Goal: Task Accomplishment & Management: Complete application form

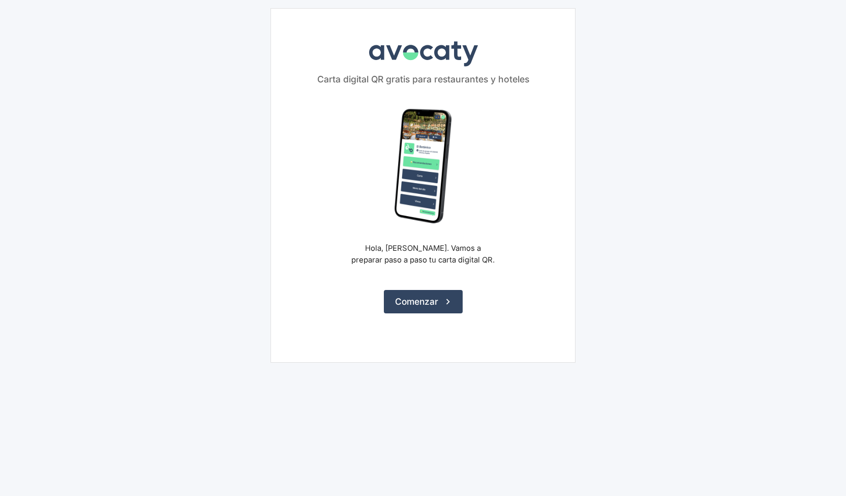
click at [426, 273] on form "Hola, [PERSON_NAME]. Vamos a preparar paso a paso tu carta digital QR. Comenzar" at bounding box center [422, 211] width 203 height 204
click at [425, 295] on button "Comenzar" at bounding box center [423, 301] width 79 height 23
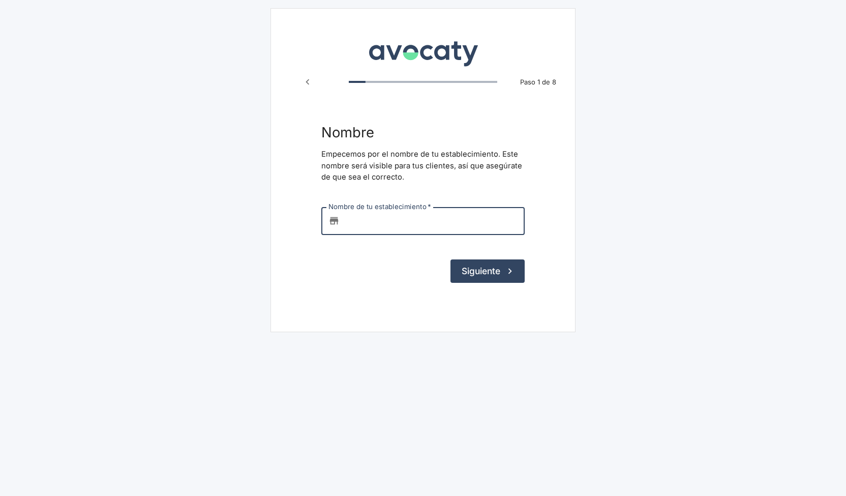
click at [400, 221] on input "Nombre de tu establecimiento   *" at bounding box center [434, 220] width 181 height 27
type input "tassili"
click at [451, 259] on button "Siguiente" at bounding box center [488, 270] width 74 height 23
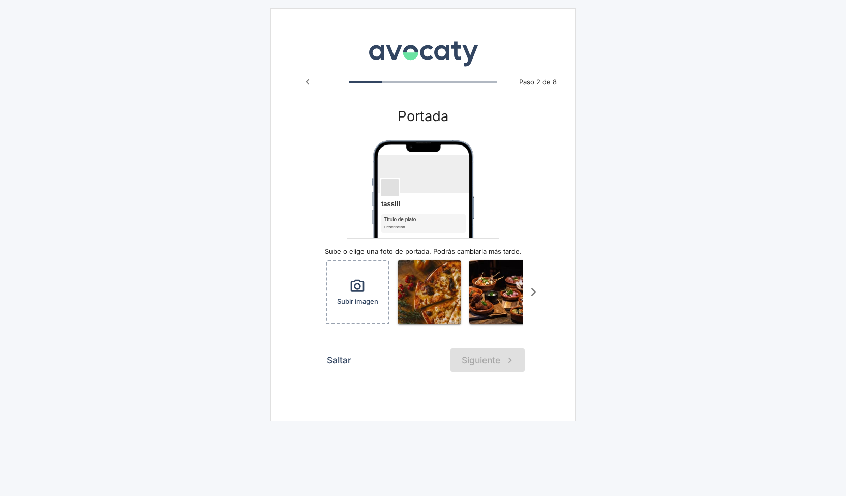
click at [538, 290] on icon "Scroll a la derecha" at bounding box center [533, 292] width 17 height 17
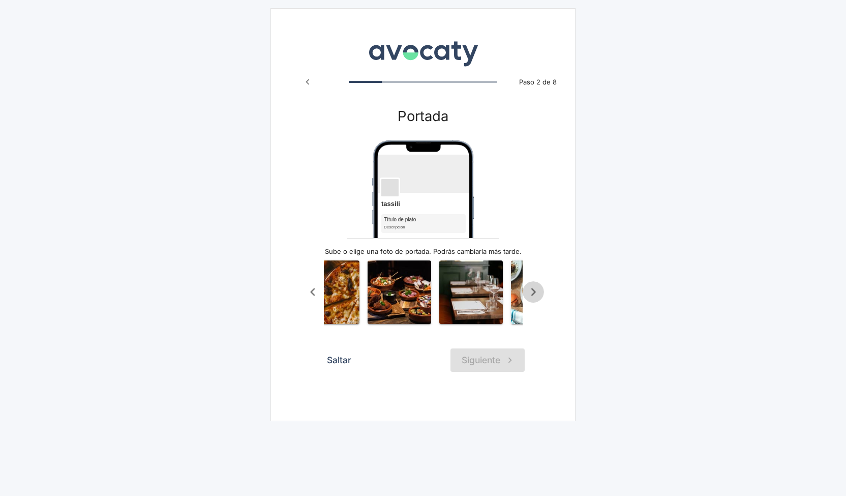
click at [538, 290] on icon "Scroll a la derecha" at bounding box center [533, 292] width 17 height 17
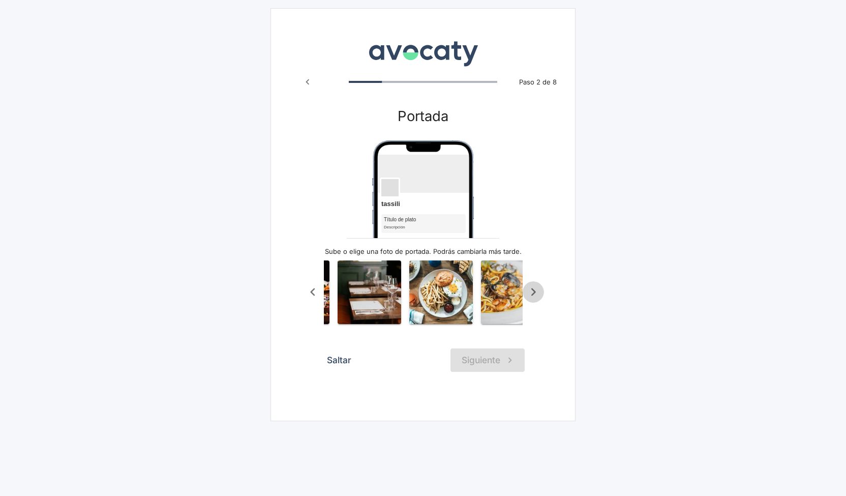
click at [538, 290] on icon "Scroll a la derecha" at bounding box center [533, 292] width 17 height 17
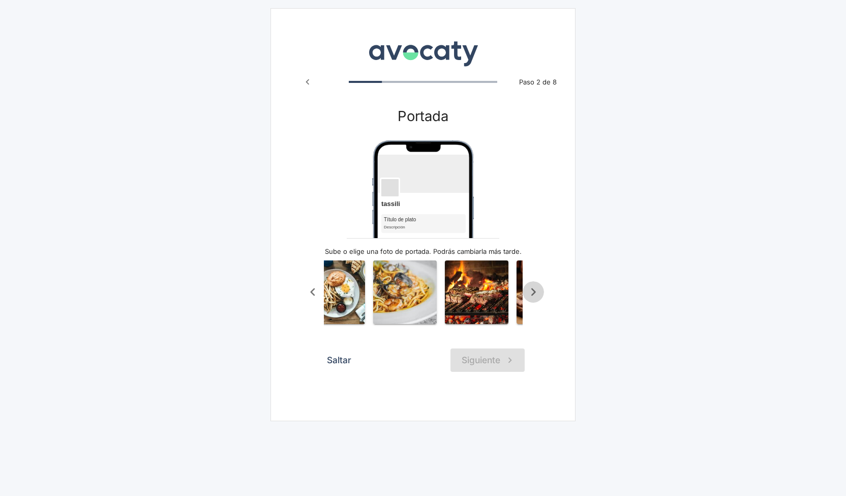
click at [538, 290] on icon "Scroll a la derecha" at bounding box center [533, 292] width 17 height 17
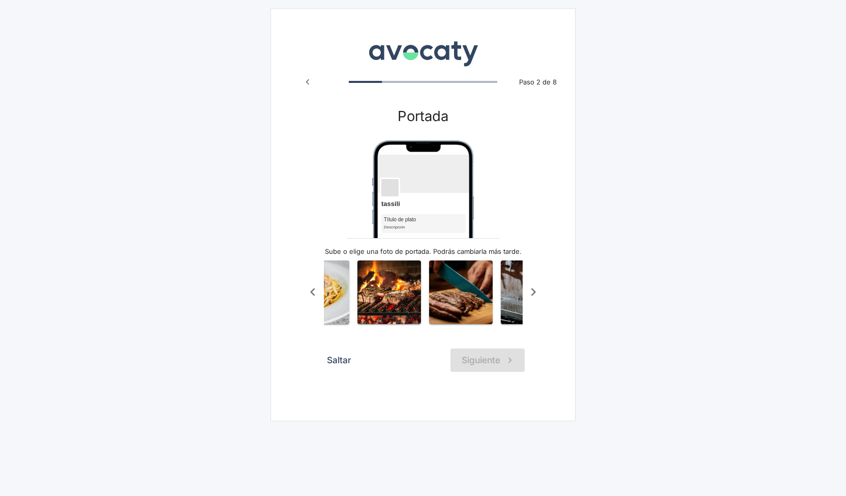
scroll to position [0, 403]
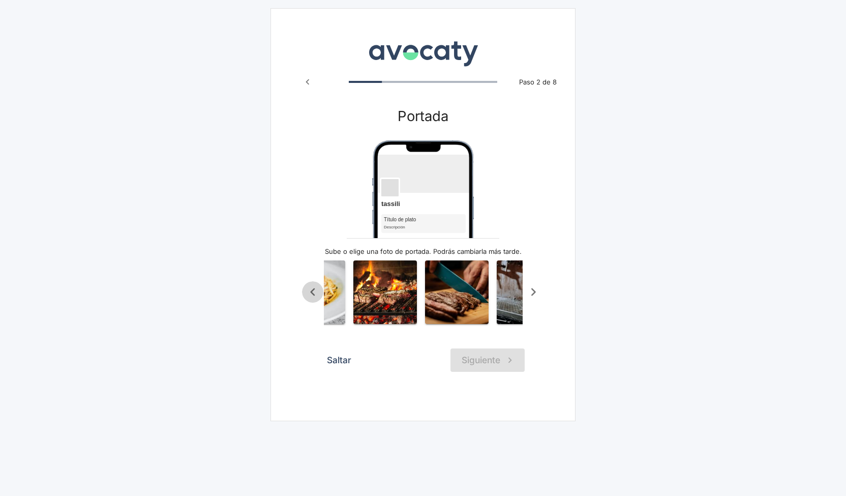
click at [315, 294] on icon "Scroll a la izquierda" at bounding box center [313, 292] width 17 height 17
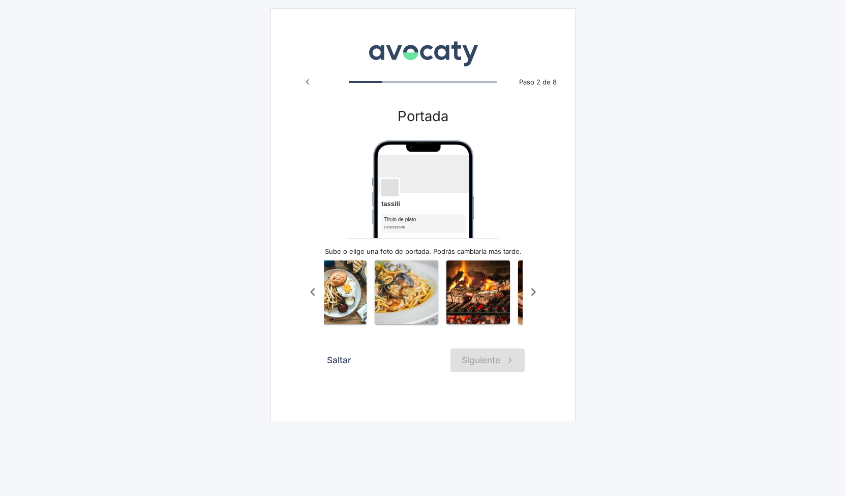
scroll to position [0, 301]
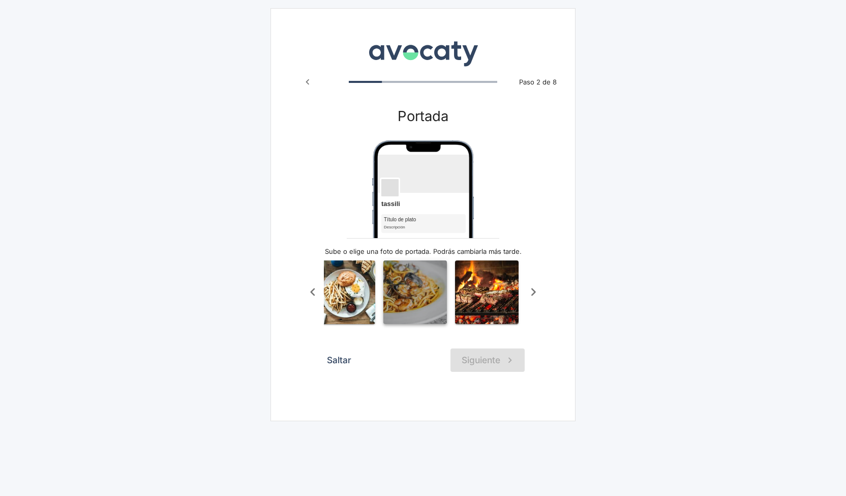
click at [421, 289] on img "button" at bounding box center [415, 292] width 64 height 64
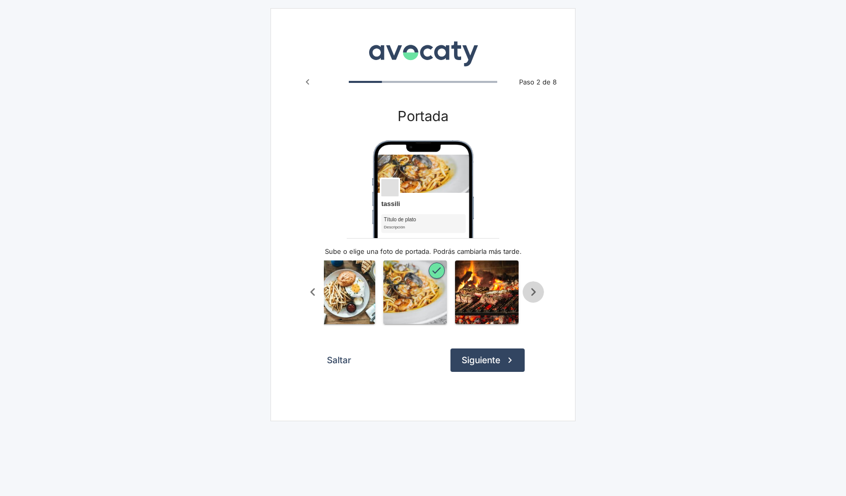
click at [529, 301] on icon "Scroll a la derecha" at bounding box center [533, 292] width 17 height 17
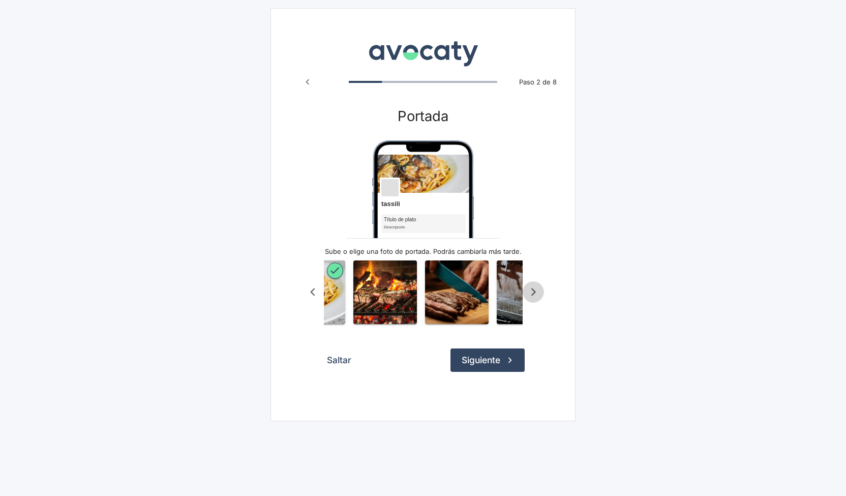
click at [529, 301] on icon "Scroll a la derecha" at bounding box center [533, 292] width 17 height 17
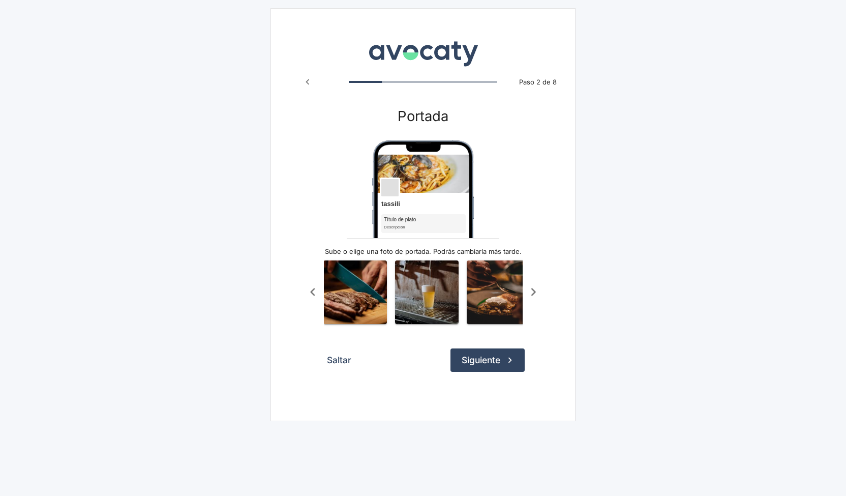
click at [529, 301] on icon "Scroll a la derecha" at bounding box center [533, 292] width 17 height 17
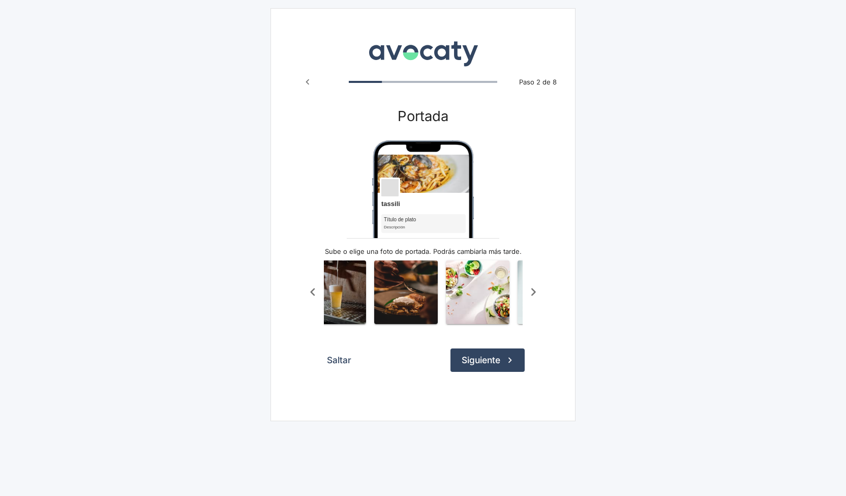
scroll to position [0, 606]
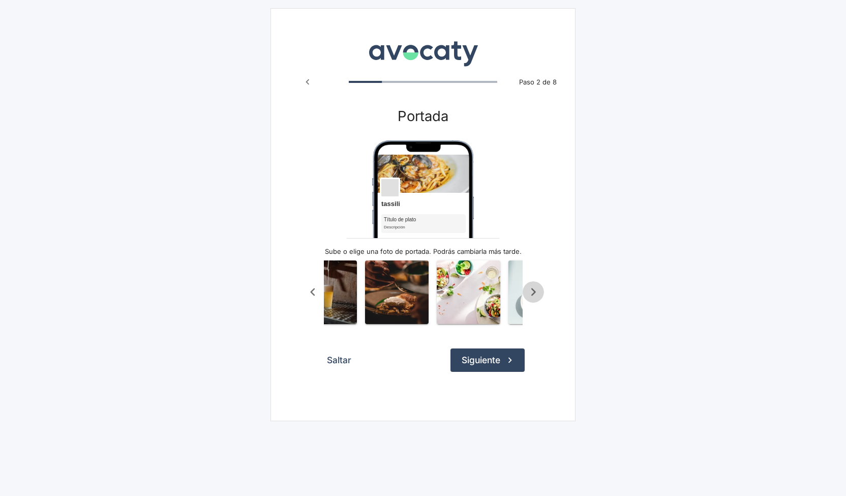
click at [529, 301] on icon "Scroll a la derecha" at bounding box center [533, 292] width 17 height 17
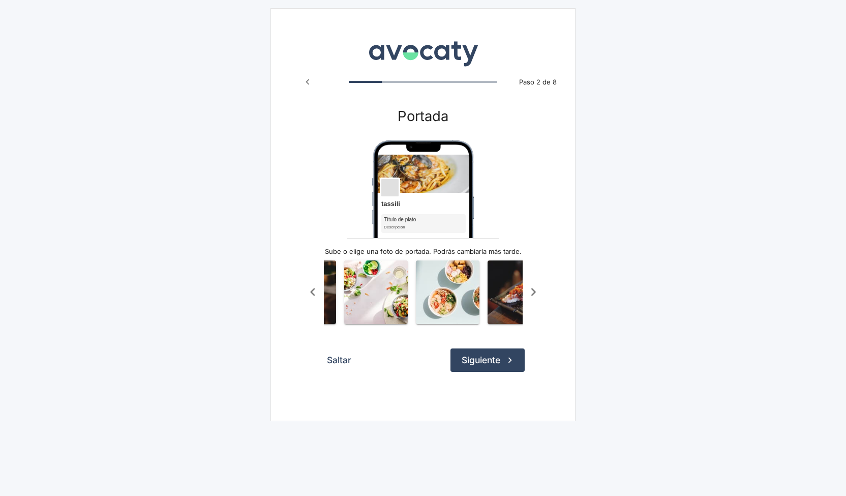
scroll to position [0, 708]
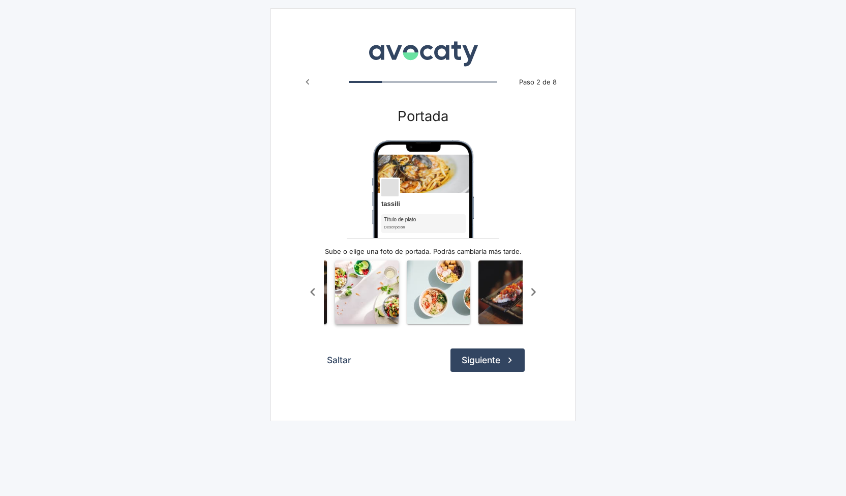
click at [355, 281] on img "button" at bounding box center [367, 292] width 64 height 64
click at [455, 300] on img "button" at bounding box center [439, 292] width 64 height 64
click at [530, 293] on icon "Scroll a la derecha" at bounding box center [533, 292] width 17 height 17
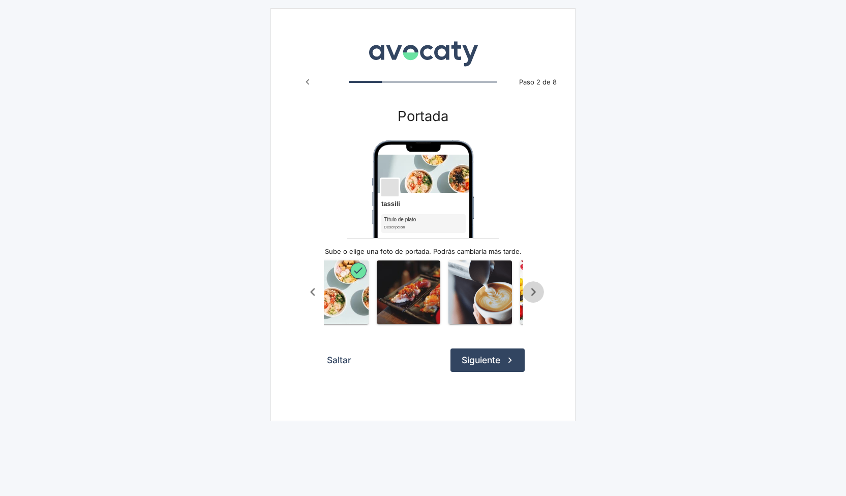
click at [530, 293] on icon "Scroll a la derecha" at bounding box center [533, 292] width 17 height 17
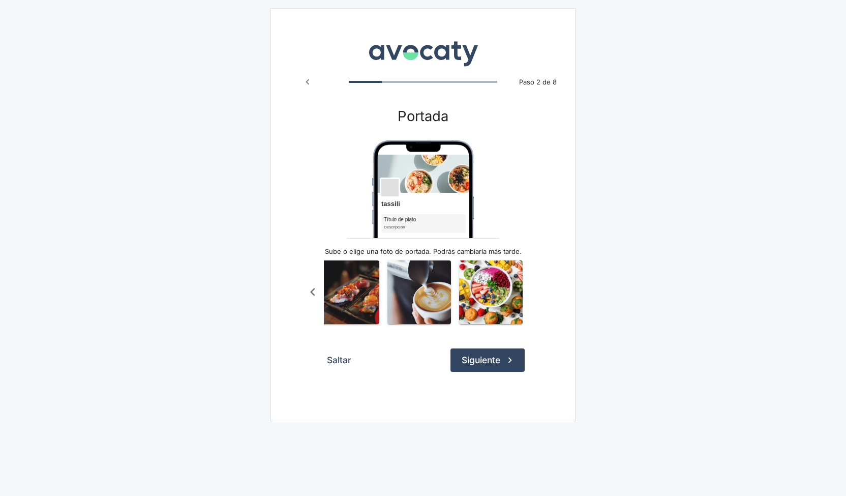
scroll to position [0, 873]
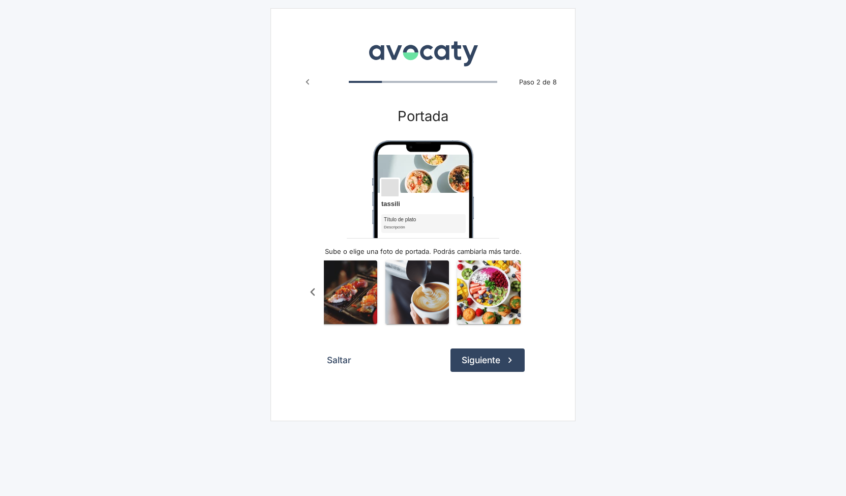
click at [530, 293] on div "Subir imagen" at bounding box center [423, 292] width 242 height 76
click at [309, 292] on icon "Scroll a la izquierda" at bounding box center [313, 292] width 17 height 17
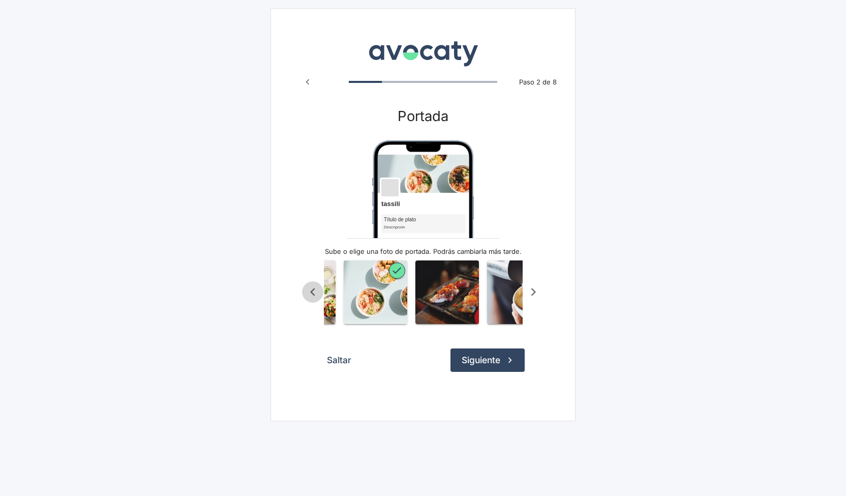
click at [309, 292] on icon "Scroll a la izquierda" at bounding box center [313, 292] width 17 height 17
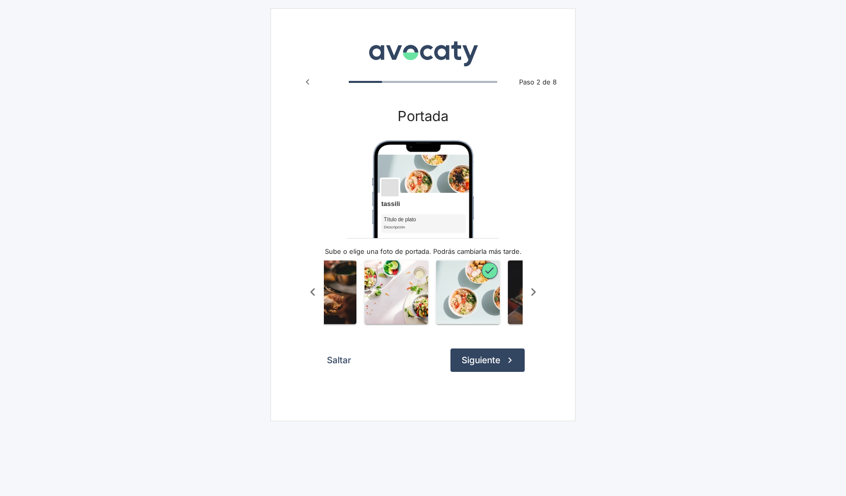
scroll to position [0, 669]
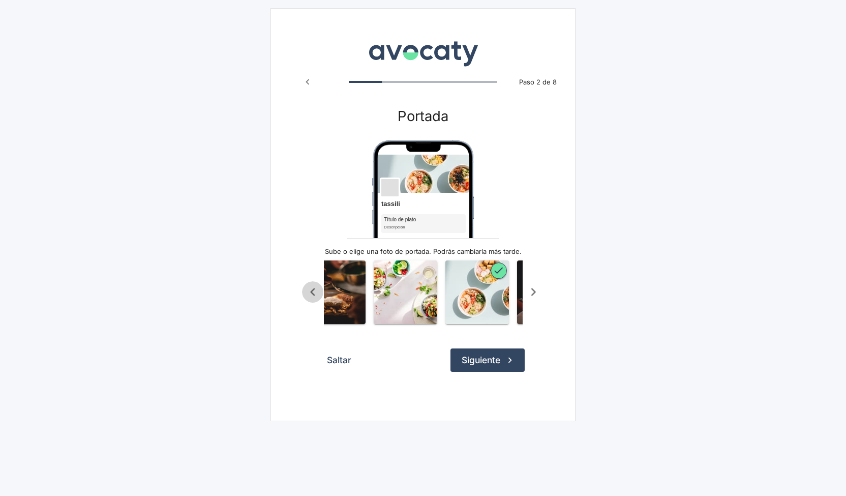
click at [309, 292] on icon "Scroll a la izquierda" at bounding box center [313, 292] width 17 height 17
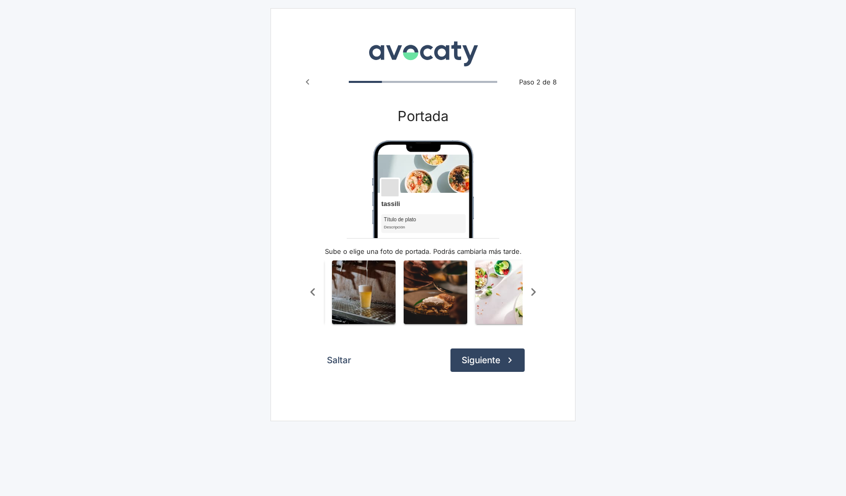
click at [309, 292] on icon "Scroll a la izquierda" at bounding box center [313, 292] width 17 height 17
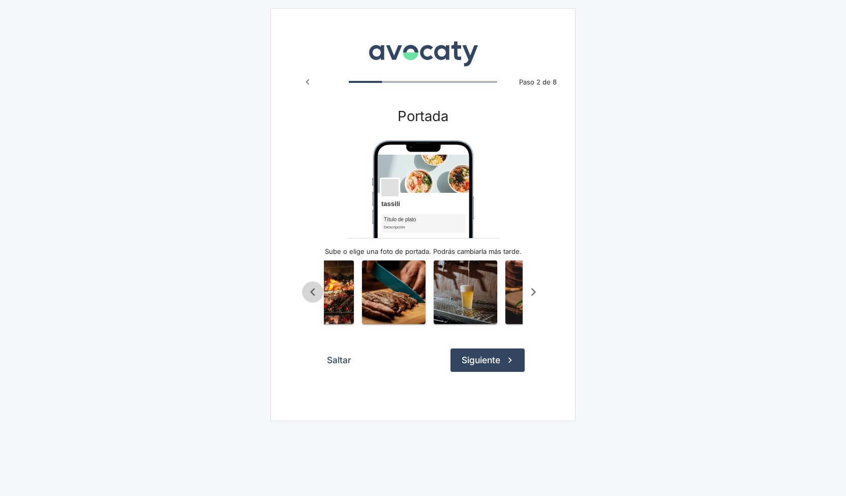
click at [309, 292] on icon "Scroll a la izquierda" at bounding box center [313, 292] width 17 height 17
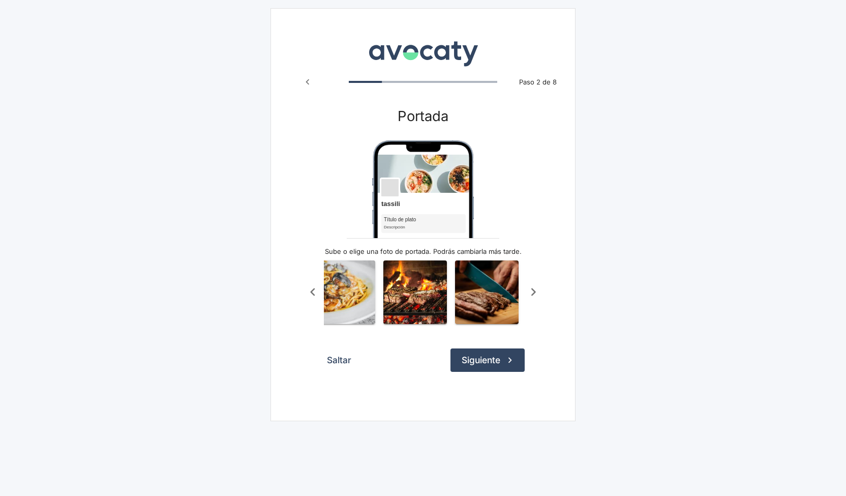
scroll to position [0, 364]
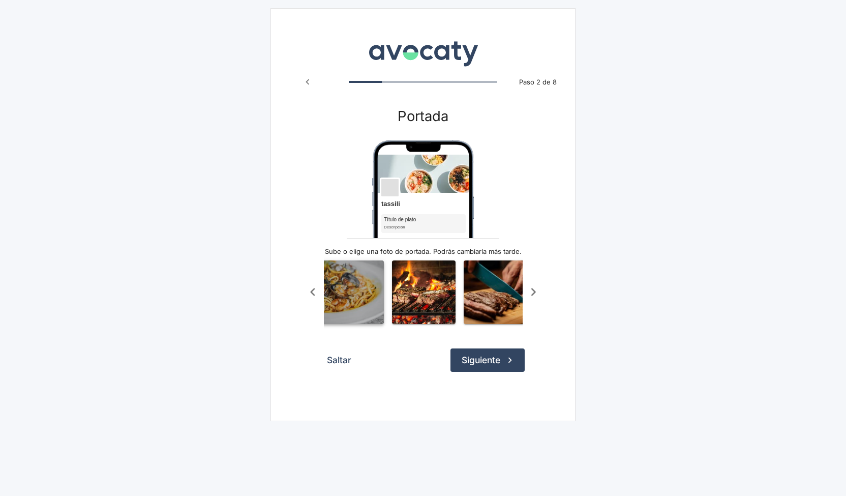
click at [328, 299] on img "button" at bounding box center [352, 292] width 64 height 64
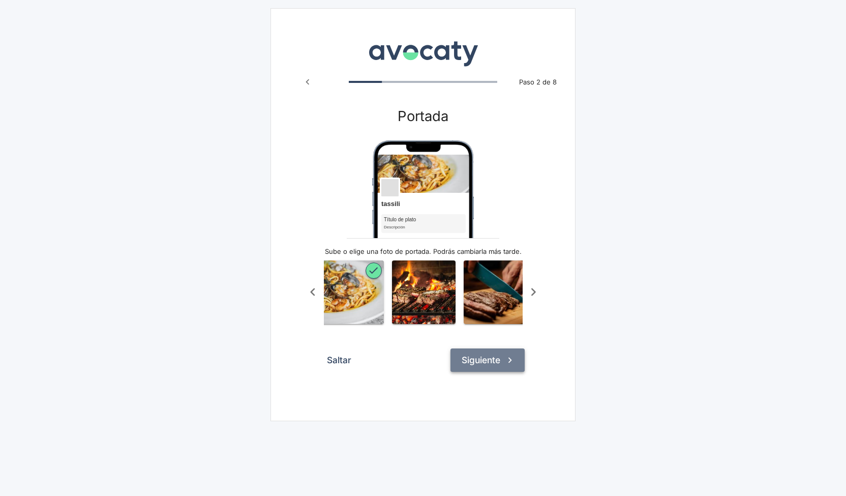
click at [498, 363] on button "Siguiente" at bounding box center [488, 359] width 74 height 23
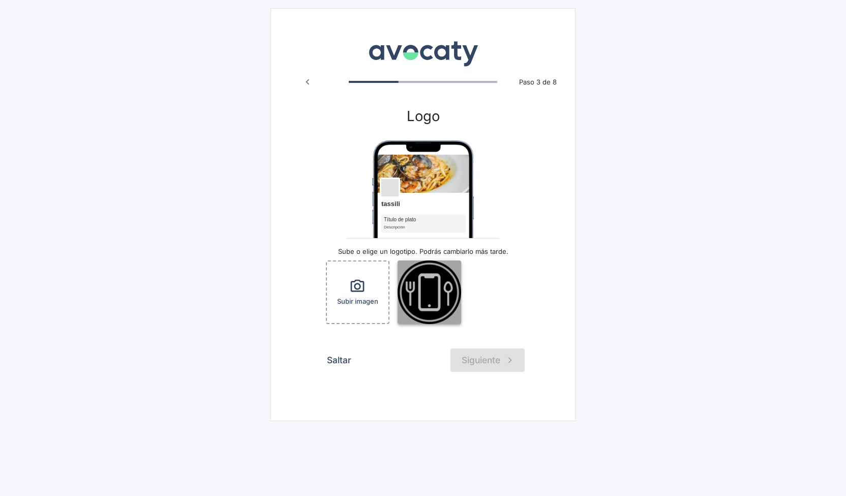
click at [440, 308] on img "button" at bounding box center [430, 292] width 64 height 64
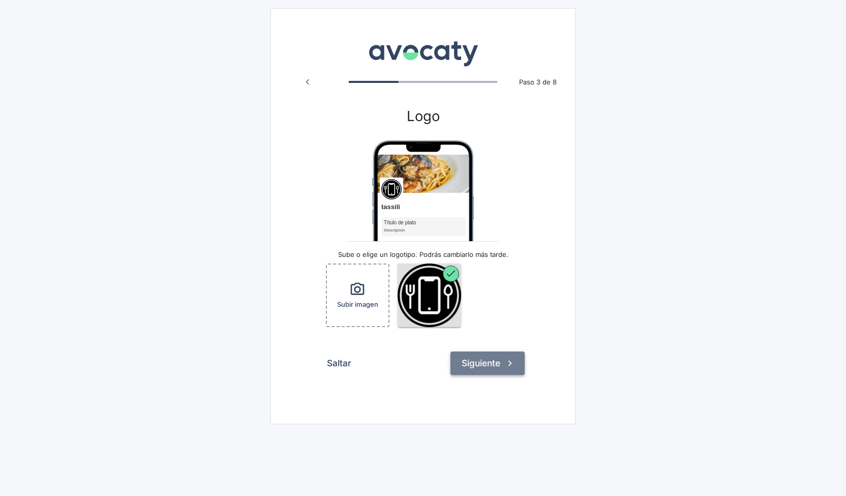
click at [479, 355] on button "Siguiente" at bounding box center [488, 362] width 74 height 23
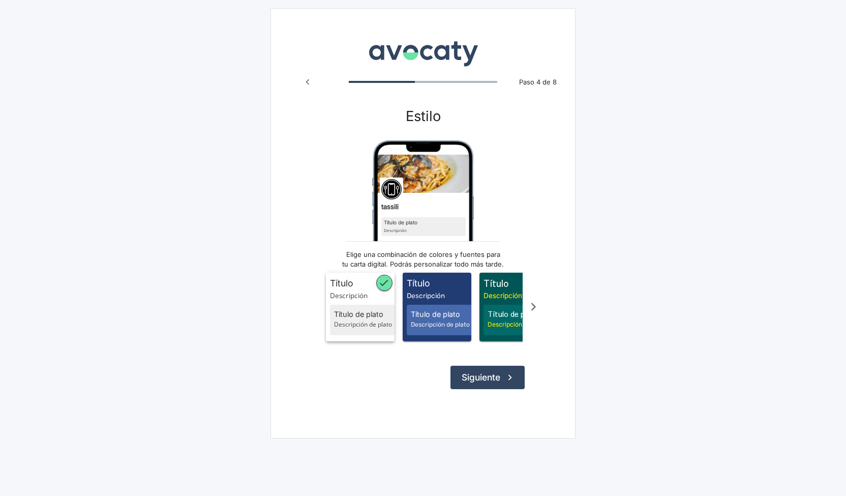
click at [343, 290] on span "Descripción" at bounding box center [362, 295] width 65 height 10
click at [422, 293] on span "Descripción" at bounding box center [439, 295] width 65 height 10
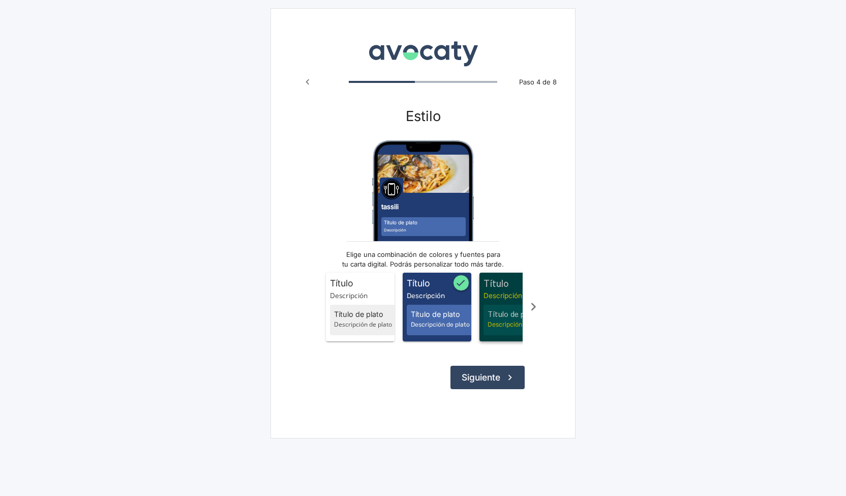
click at [483, 307] on span "Título Descripción Título de plato Descripción de plato" at bounding box center [514, 307] width 69 height 69
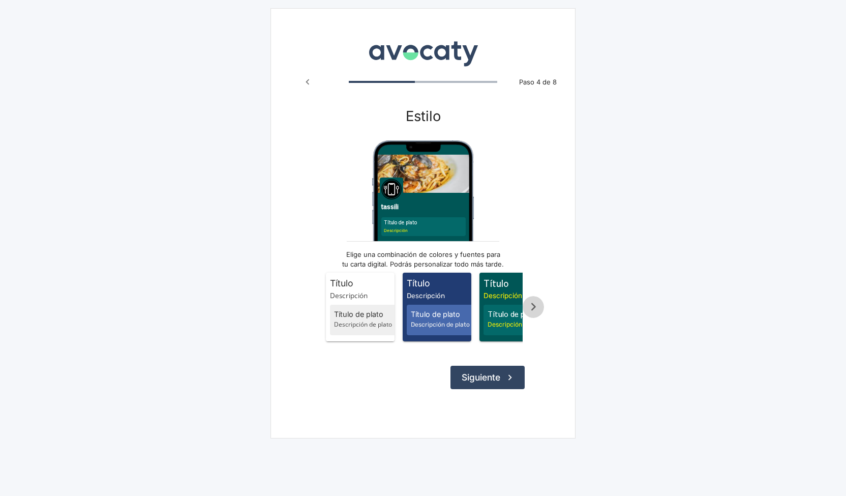
click at [542, 314] on button "Scroll a la derecha" at bounding box center [534, 307] width 22 height 22
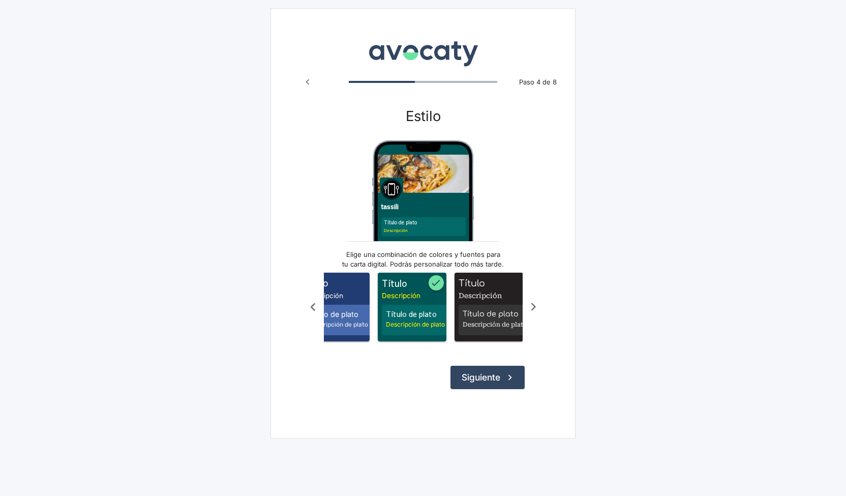
click at [542, 314] on button "Scroll a la derecha" at bounding box center [534, 307] width 22 height 22
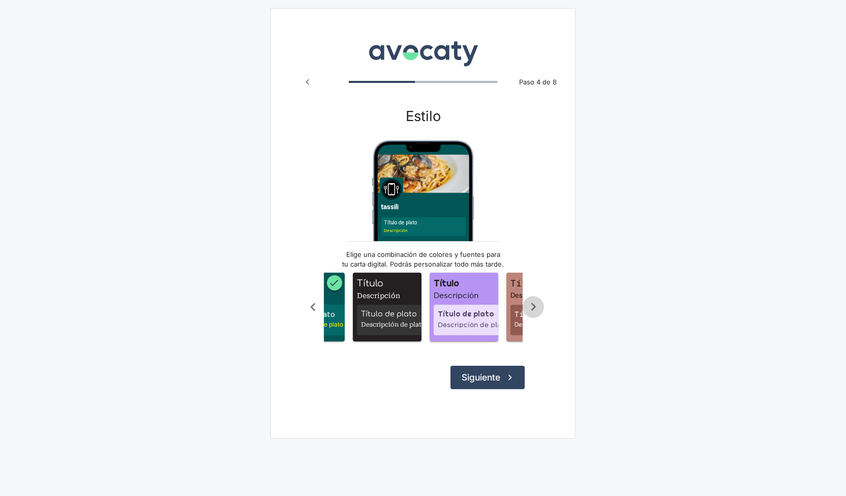
click at [542, 314] on button "Scroll a la derecha" at bounding box center [534, 307] width 22 height 22
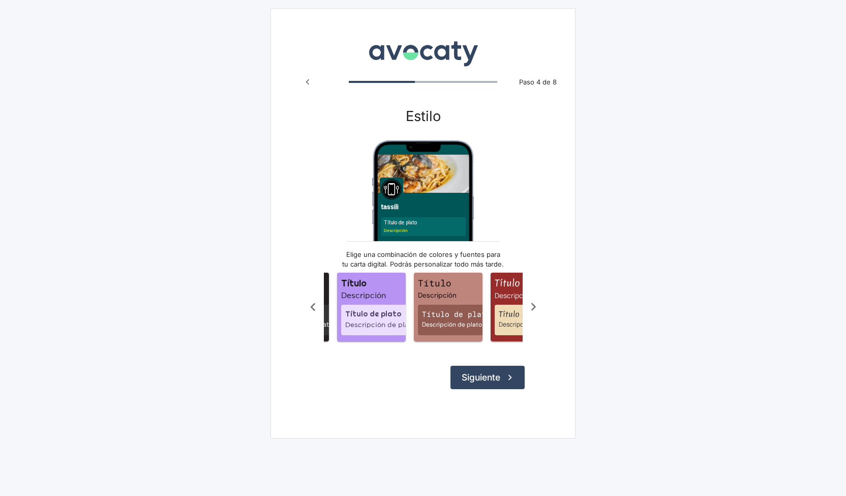
click at [542, 314] on button "Scroll a la derecha" at bounding box center [534, 307] width 22 height 22
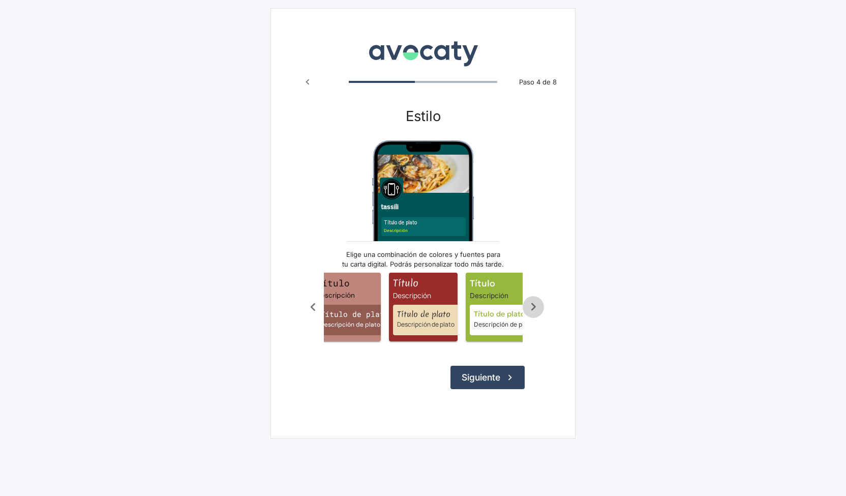
click at [542, 314] on button "Scroll a la derecha" at bounding box center [534, 307] width 22 height 22
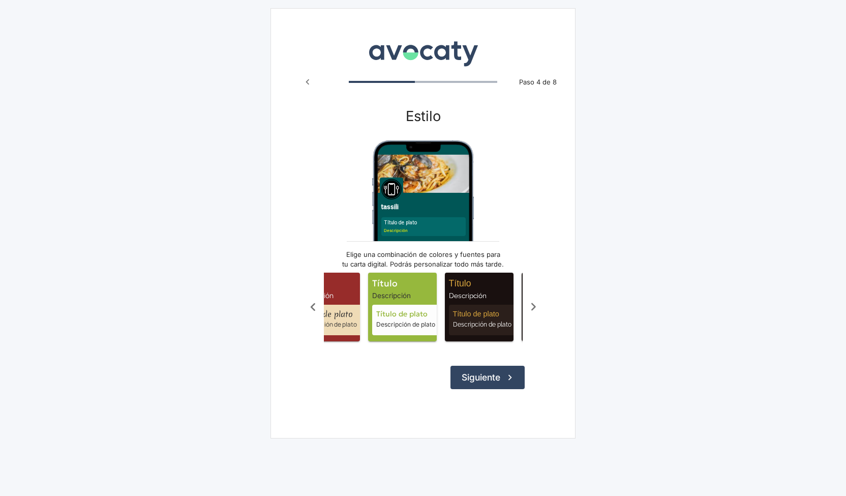
scroll to position [0, 504]
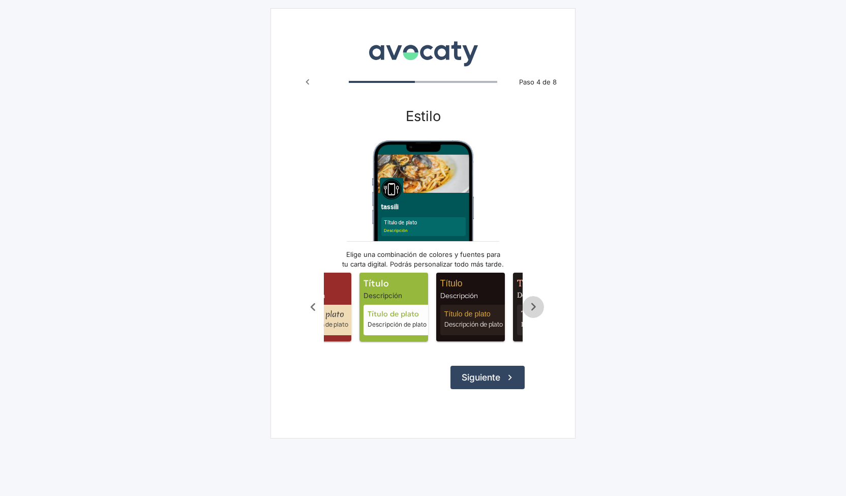
click at [542, 314] on button "Scroll a la derecha" at bounding box center [534, 307] width 22 height 22
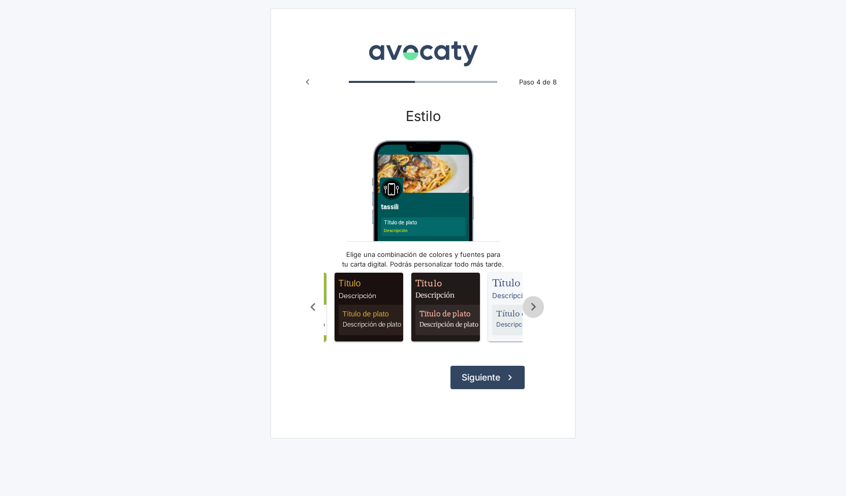
click at [542, 314] on button "Scroll a la derecha" at bounding box center [534, 307] width 22 height 22
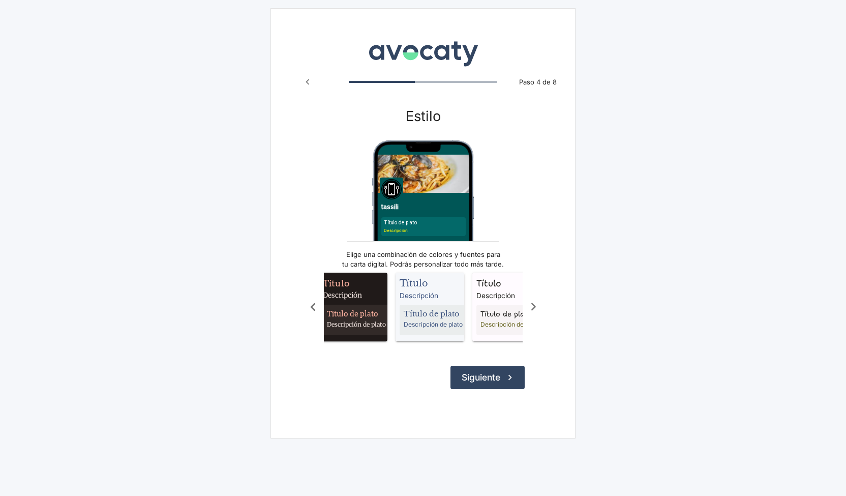
scroll to position [0, 707]
click at [542, 314] on div "Título Descripción Título de plato Descripción de plato Título Descripción Títu…" at bounding box center [423, 306] width 242 height 81
click at [313, 303] on icon "Scroll a la izquierda" at bounding box center [313, 307] width 17 height 17
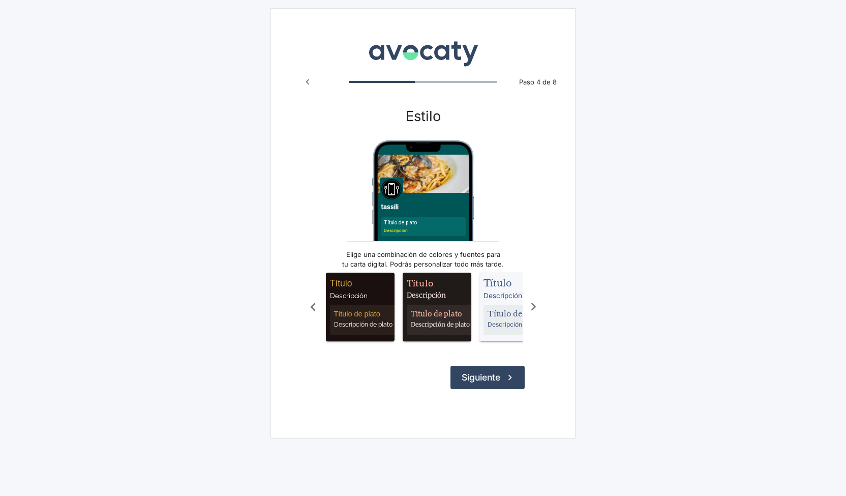
scroll to position [0, 606]
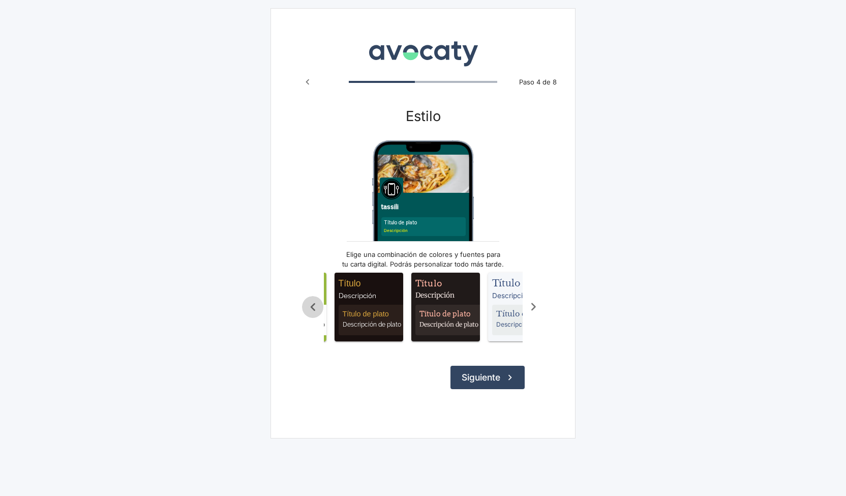
click at [313, 303] on icon "Scroll a la izquierda" at bounding box center [313, 307] width 17 height 17
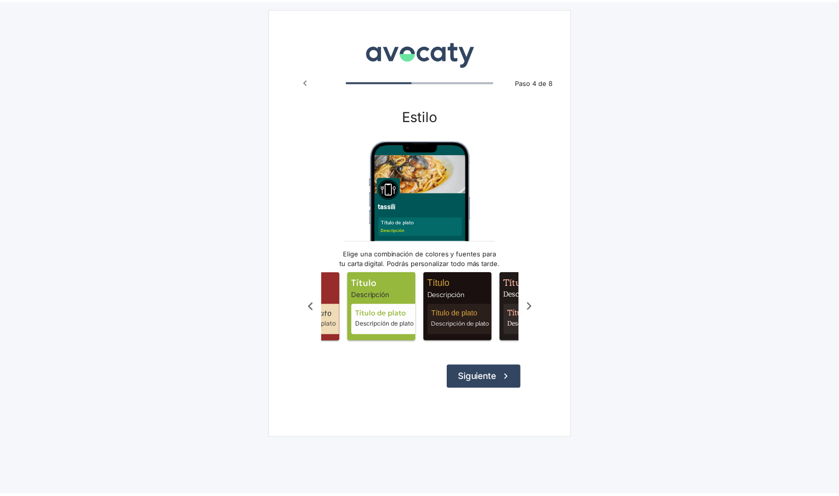
scroll to position [0, 504]
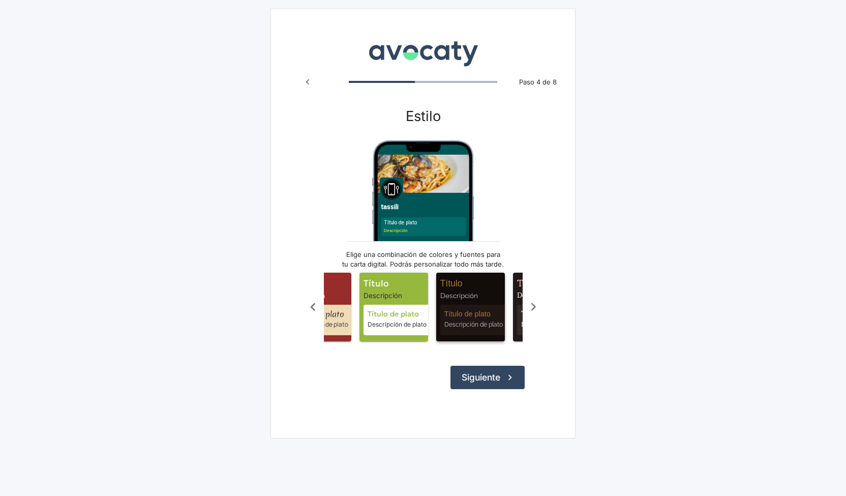
click at [470, 288] on span "Título" at bounding box center [472, 283] width 65 height 13
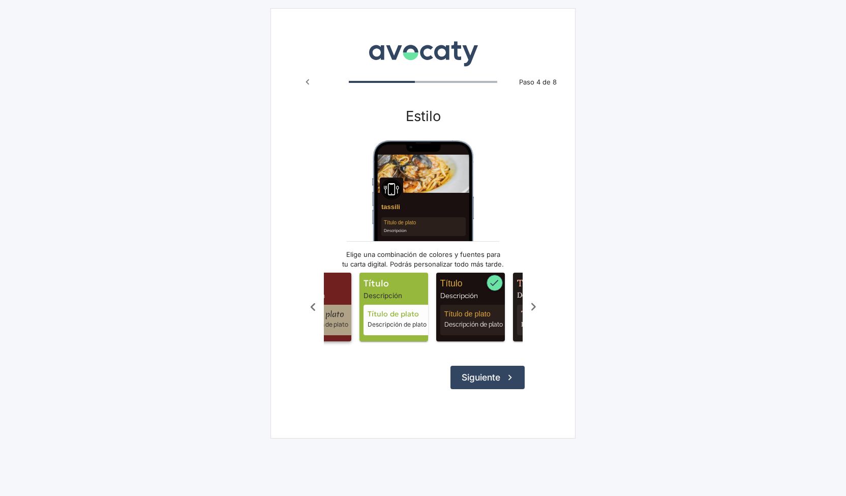
click at [346, 283] on span "Título" at bounding box center [319, 283] width 65 height 13
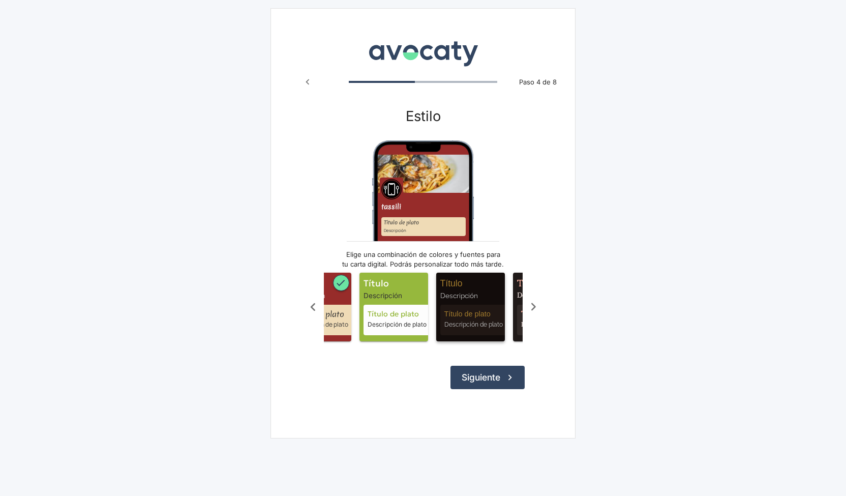
click at [500, 302] on span "Título Descripción Título de plato Descripción de plato" at bounding box center [470, 307] width 69 height 69
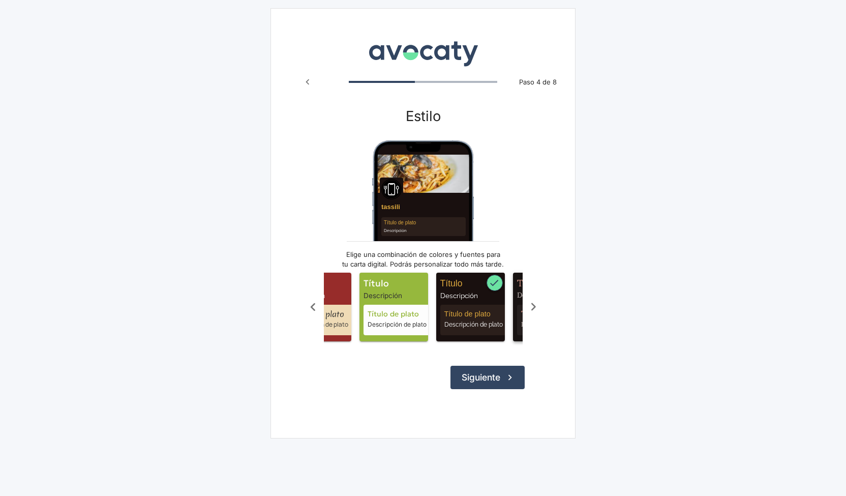
click at [513, 311] on span "Título Descripción Título de plato Descripción de plato" at bounding box center [547, 307] width 69 height 69
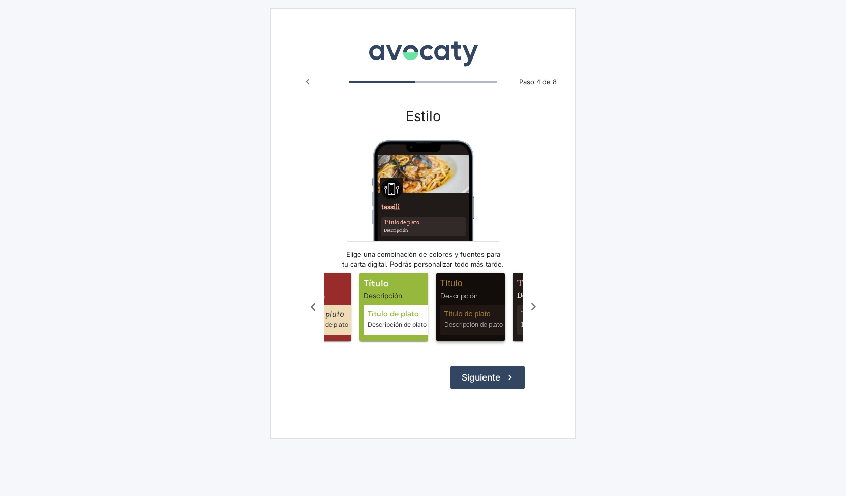
click at [483, 315] on span "Título de plato" at bounding box center [475, 314] width 63 height 11
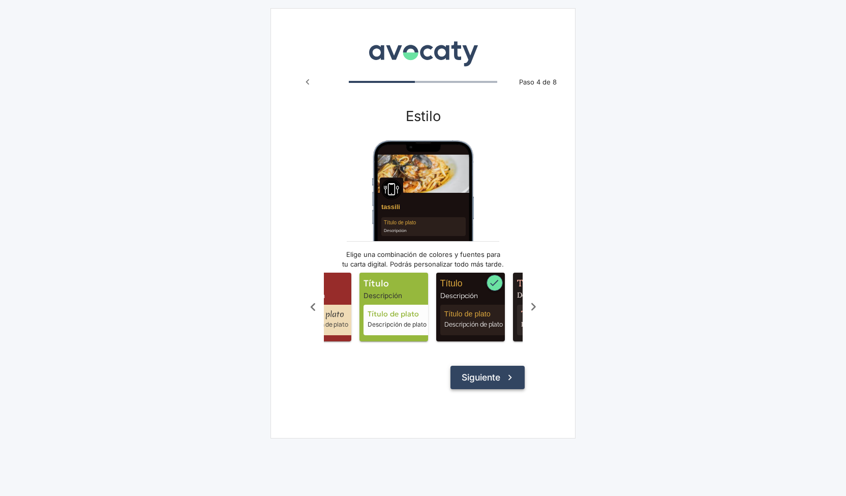
click at [481, 383] on button "Siguiente" at bounding box center [488, 377] width 74 height 23
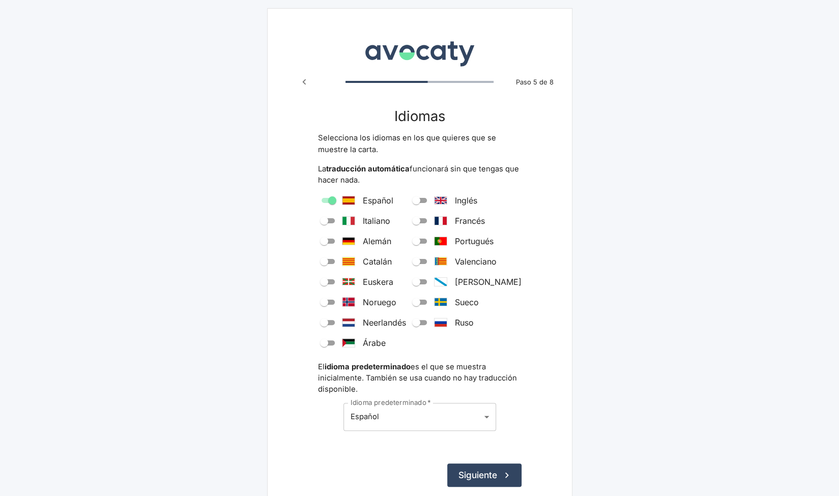
click at [321, 227] on div "Español Inglés Italiano [PERSON_NAME] Portugués Catalán Valenciano Euskera [PER…" at bounding box center [419, 271] width 203 height 155
click at [325, 221] on input "Italiano" at bounding box center [324, 221] width 37 height 12
checkbox input "true"
click at [327, 246] on input "Alemán" at bounding box center [324, 241] width 37 height 12
checkbox input "true"
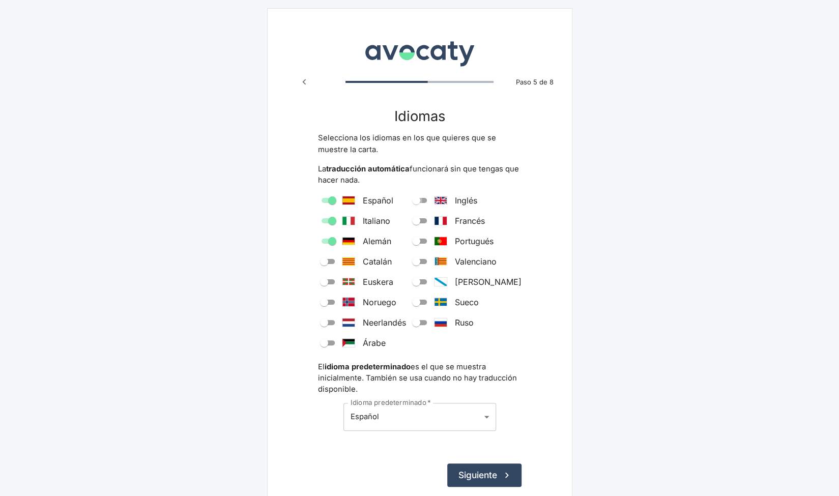
click at [434, 203] on input "Inglés" at bounding box center [416, 200] width 37 height 12
checkbox input "true"
click at [432, 217] on input "Francés" at bounding box center [416, 221] width 37 height 12
checkbox input "true"
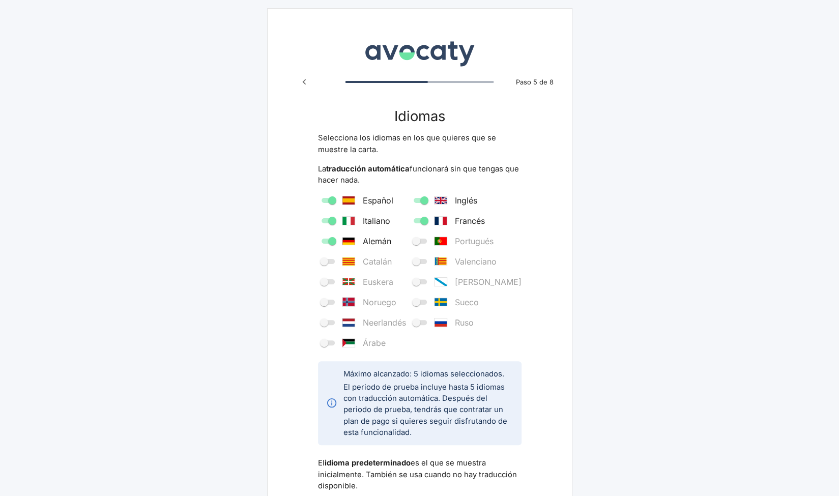
click at [323, 345] on span at bounding box center [328, 343] width 20 height 12
click at [325, 340] on span at bounding box center [327, 342] width 13 height 5
click at [334, 220] on input "Italiano" at bounding box center [332, 221] width 37 height 12
checkbox input "false"
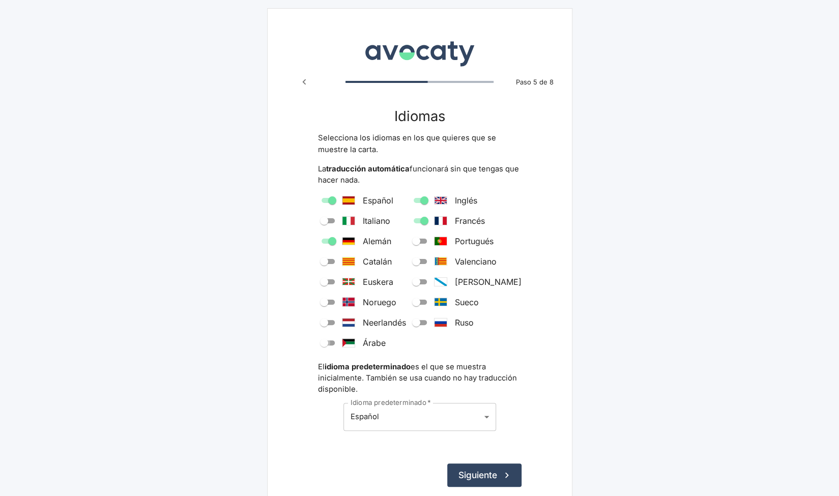
click at [326, 347] on input "Árabe" at bounding box center [324, 343] width 37 height 12
checkbox input "true"
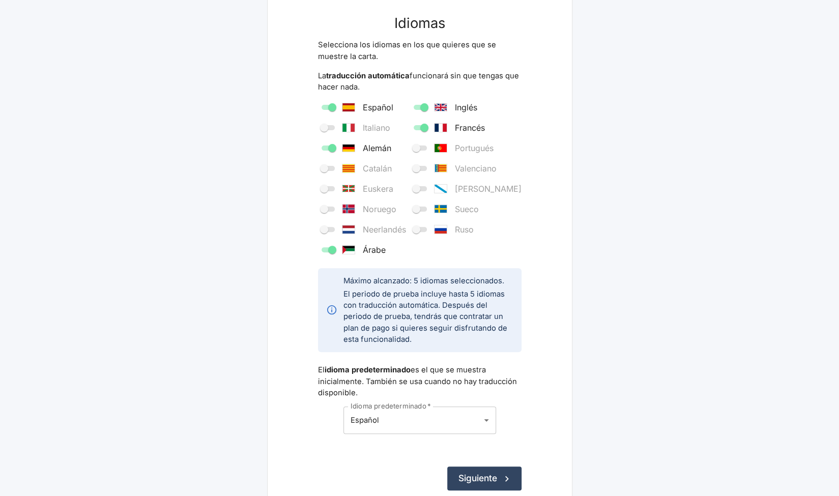
scroll to position [144, 0]
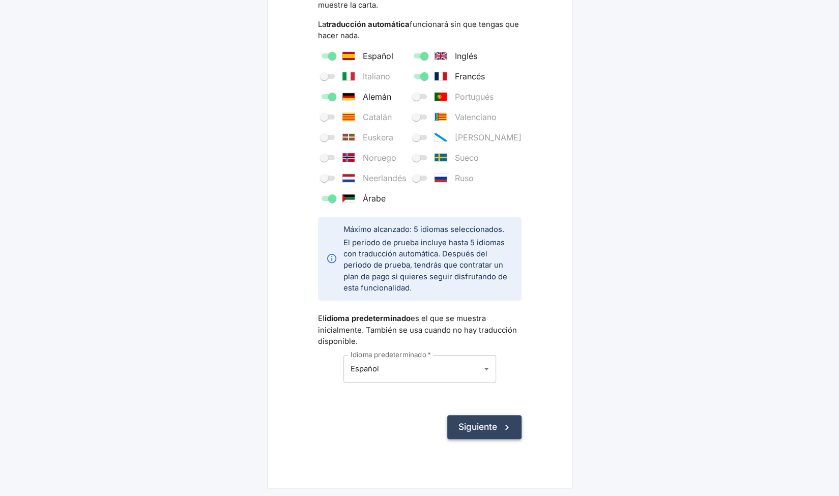
click at [488, 425] on button "Siguiente" at bounding box center [484, 426] width 74 height 23
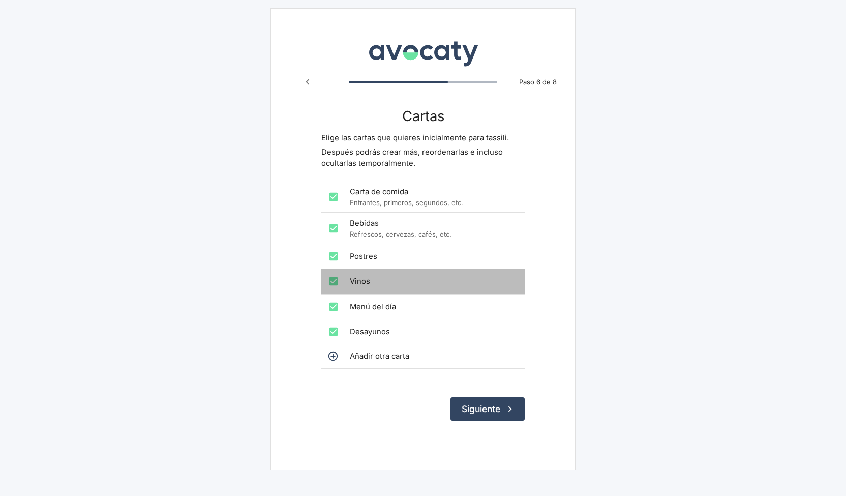
click at [347, 281] on div at bounding box center [340, 281] width 20 height 20
checkbox input "false"
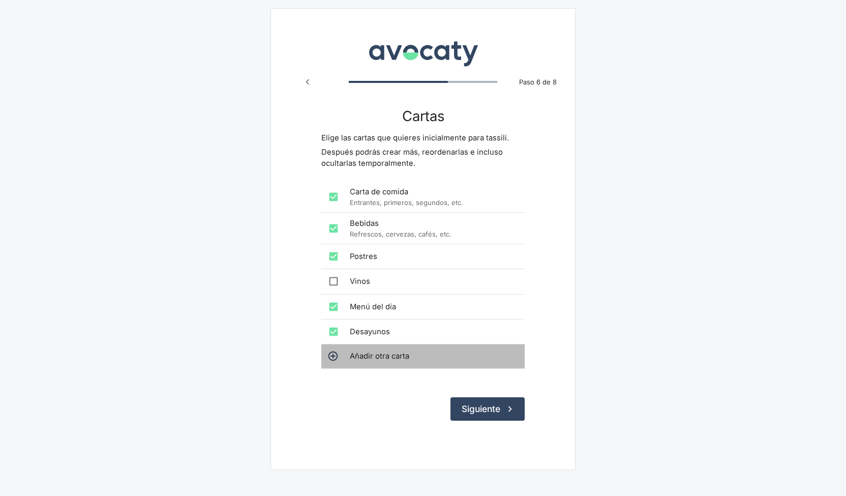
click at [358, 361] on div "Añadir otra carta" at bounding box center [422, 355] width 203 height 23
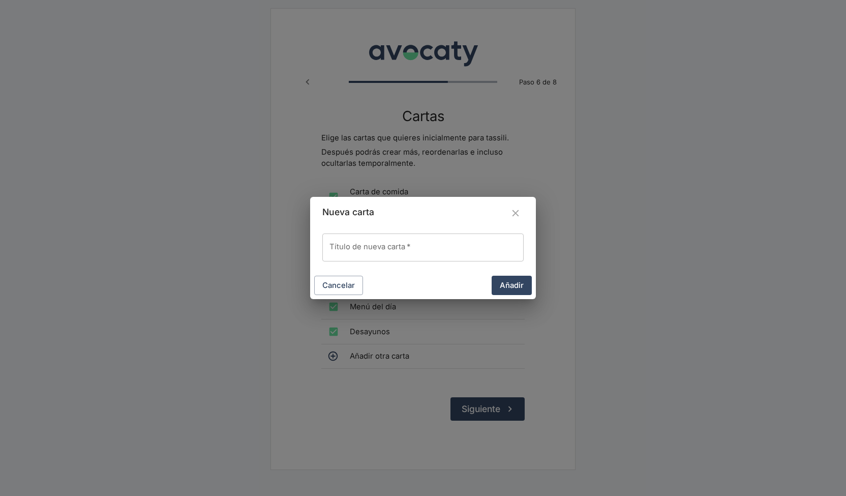
click at [395, 263] on div "Título de nueva carta   * Título de nueva carta   *" at bounding box center [423, 250] width 226 height 42
click at [394, 237] on div "Título de nueva carta   * Título de nueva carta   *" at bounding box center [422, 246] width 201 height 27
type input "[PERSON_NAME]"
click at [601, 227] on div "Nueva carta Título de nueva carta   * [PERSON_NAME] Título de nueva carta   * C…" at bounding box center [423, 248] width 846 height 496
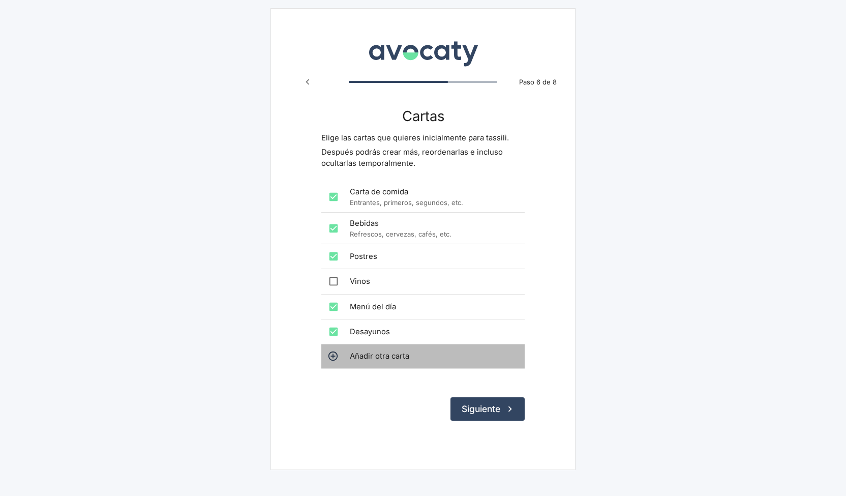
click at [394, 351] on span "Añadir otra carta" at bounding box center [433, 355] width 167 height 11
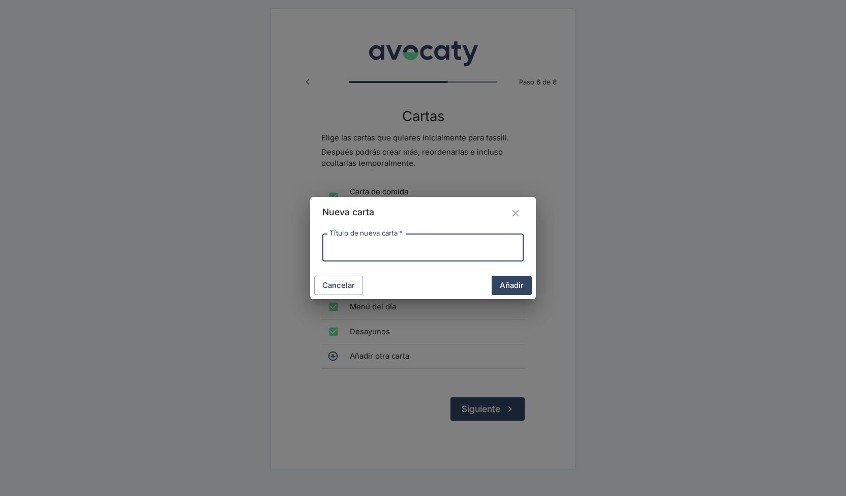
click at [362, 249] on input "Título de nueva carta   *" at bounding box center [422, 246] width 201 height 27
type input "[PERSON_NAME]"
click at [507, 281] on button "Añadir" at bounding box center [512, 285] width 40 height 19
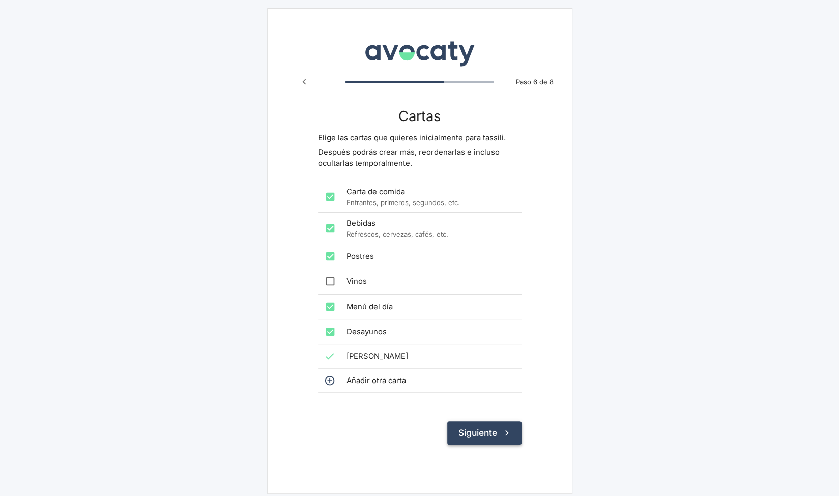
click at [473, 438] on button "Siguiente" at bounding box center [484, 432] width 74 height 23
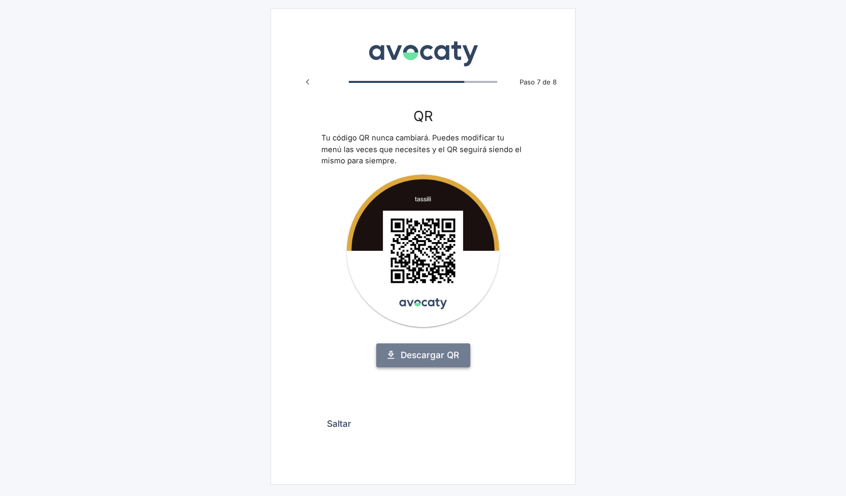
click at [438, 347] on link "Descargar QR" at bounding box center [423, 354] width 94 height 23
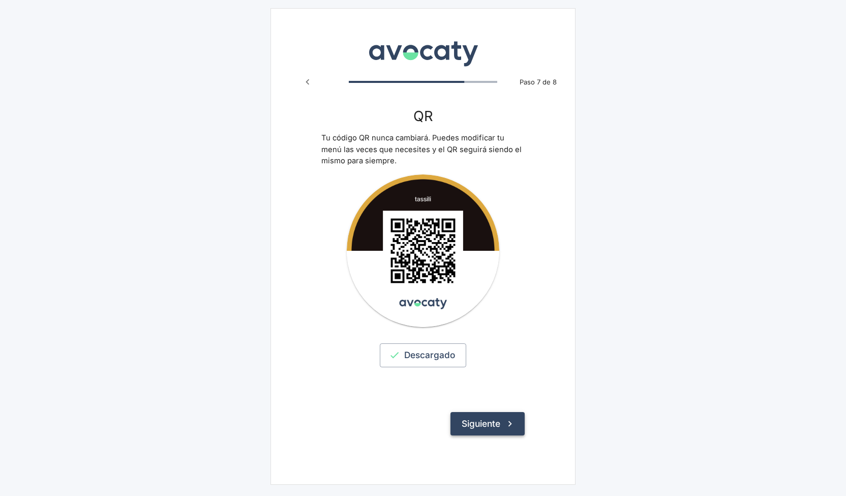
click at [477, 430] on button "Siguiente" at bounding box center [488, 423] width 74 height 23
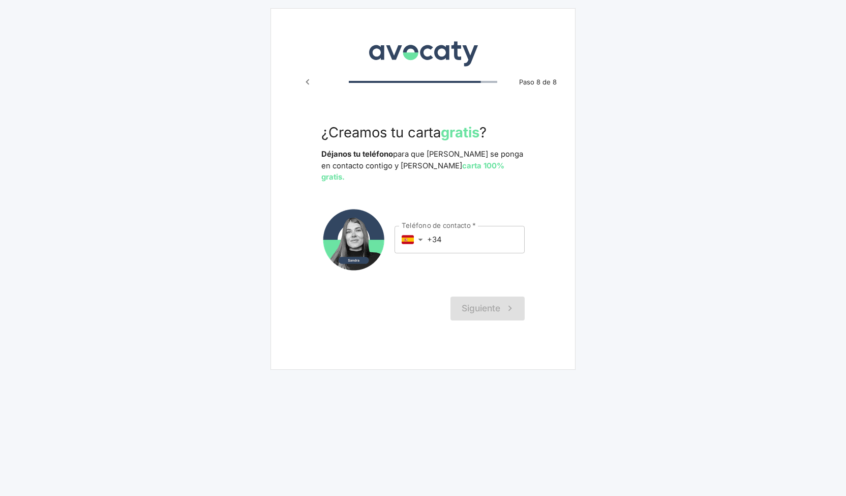
click at [449, 230] on input "+34" at bounding box center [476, 239] width 98 height 27
click at [473, 226] on input "[PHONE_NUMBER]" at bounding box center [476, 239] width 98 height 27
click at [487, 227] on input "[PHONE_NUMBER]" at bounding box center [476, 239] width 98 height 27
type input "[PHONE_NUMBER]"
click at [507, 303] on icon "submit" at bounding box center [509, 308] width 11 height 11
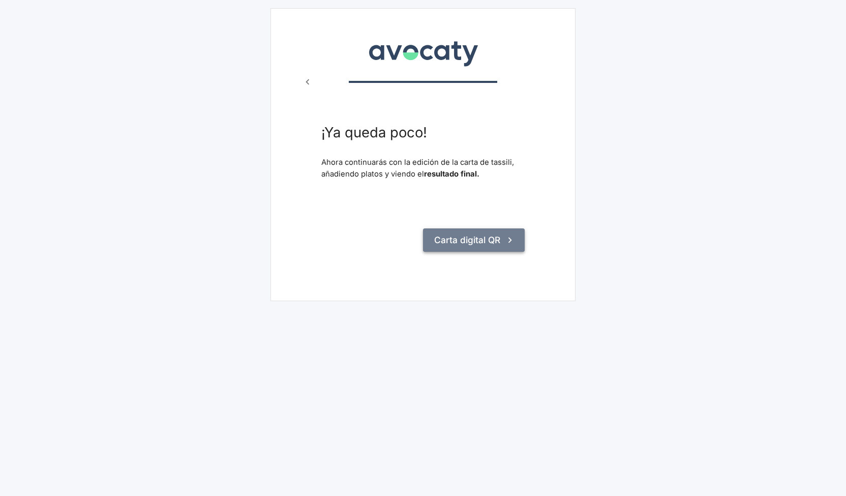
click at [494, 244] on button "Carta digital QR" at bounding box center [474, 239] width 102 height 23
